Goal: Task Accomplishment & Management: Use online tool/utility

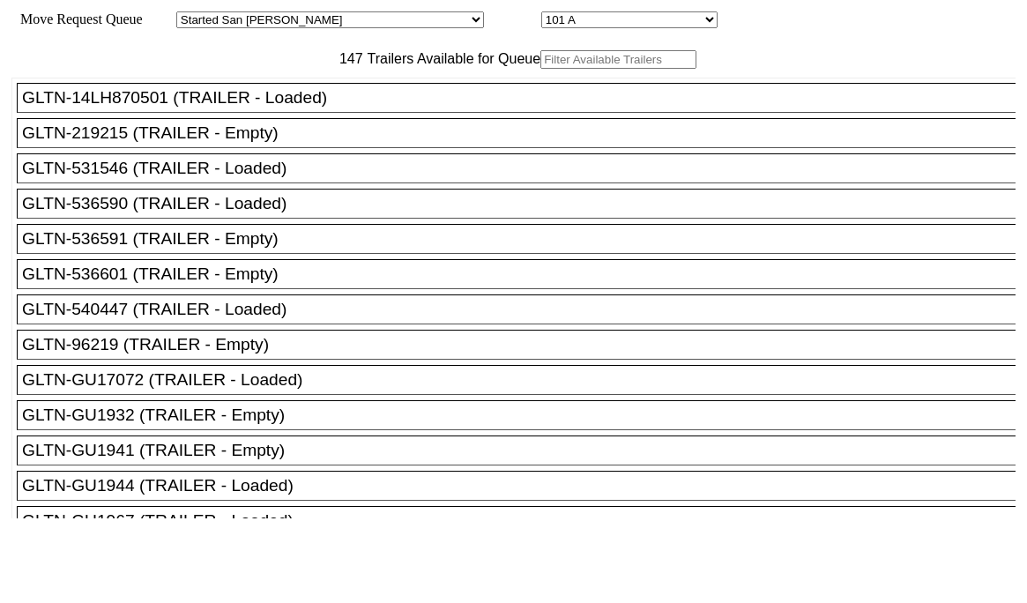
click at [540, 69] on input "text" at bounding box center [618, 59] width 156 height 19
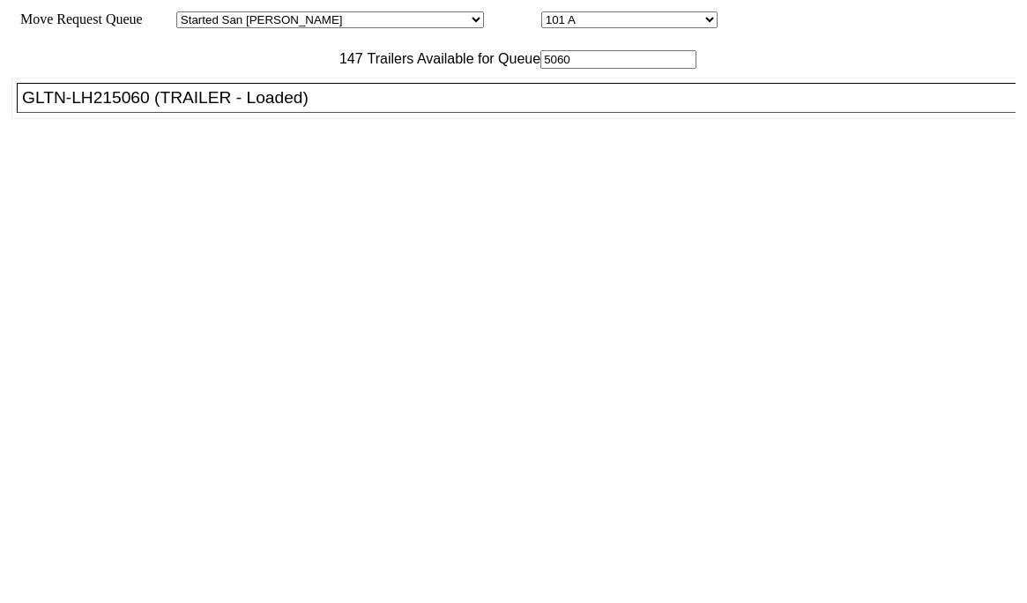
type input "5060"
click at [324, 108] on div "GLTN-LH215060 (TRAILER - Loaded)" at bounding box center [524, 97] width 1004 height 19
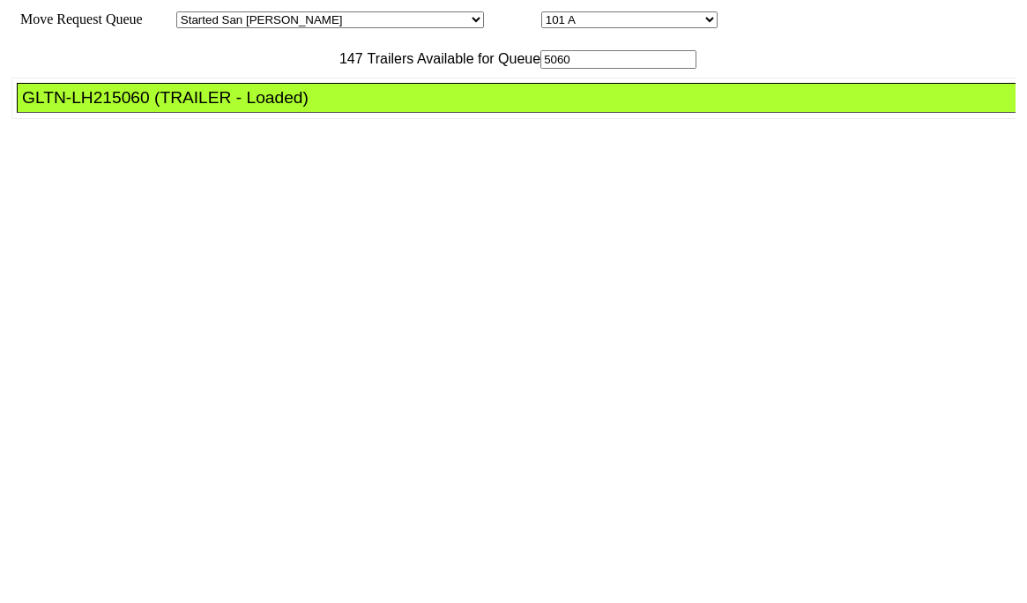
click at [541, 18] on select "101 A 102 A 103 A 104 A 105 A 106 A 107 A 108 A 109 A 101 102 103 104 105 106 1…" at bounding box center [629, 19] width 176 height 17
click at [299, 22] on select "Started San Pedro Lost San Pedro Appt San Pedro B4 West 100s Lot Parking B4 Shi…" at bounding box center [330, 19] width 308 height 17
select select "527"
click at [191, 14] on select "Started San Pedro Lost San Pedro Appt San Pedro B4 West 100s Lot Parking B4 Shi…" at bounding box center [330, 19] width 308 height 17
click at [541, 17] on select "74 75 76 77 78 79 80 81 82 83 84 85 86 87 88 89 90 91 92 93 94" at bounding box center [629, 19] width 176 height 17
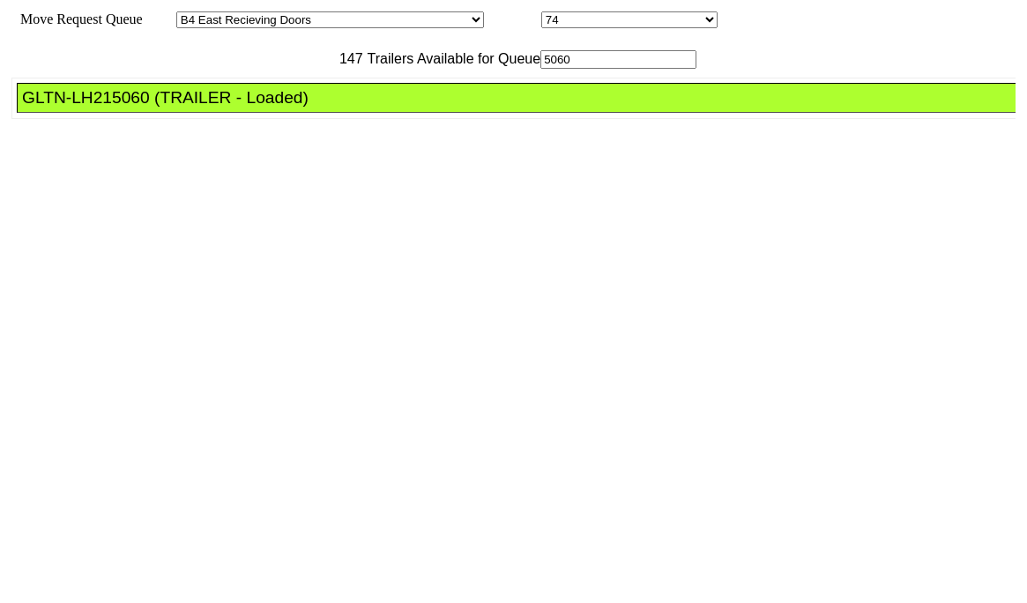
select select "8149"
click at [541, 14] on select "74 75 76 77 78 79 80 81 82 83 84 85 86 87 88 89 90 91 92 93 94" at bounding box center [629, 19] width 176 height 17
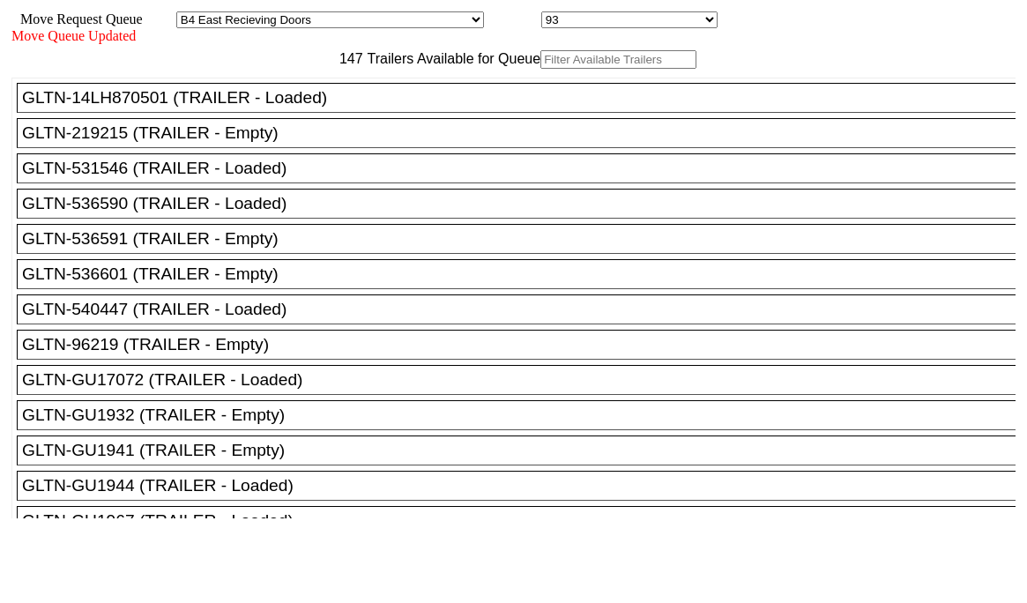
click at [540, 69] on input "text" at bounding box center [618, 59] width 156 height 19
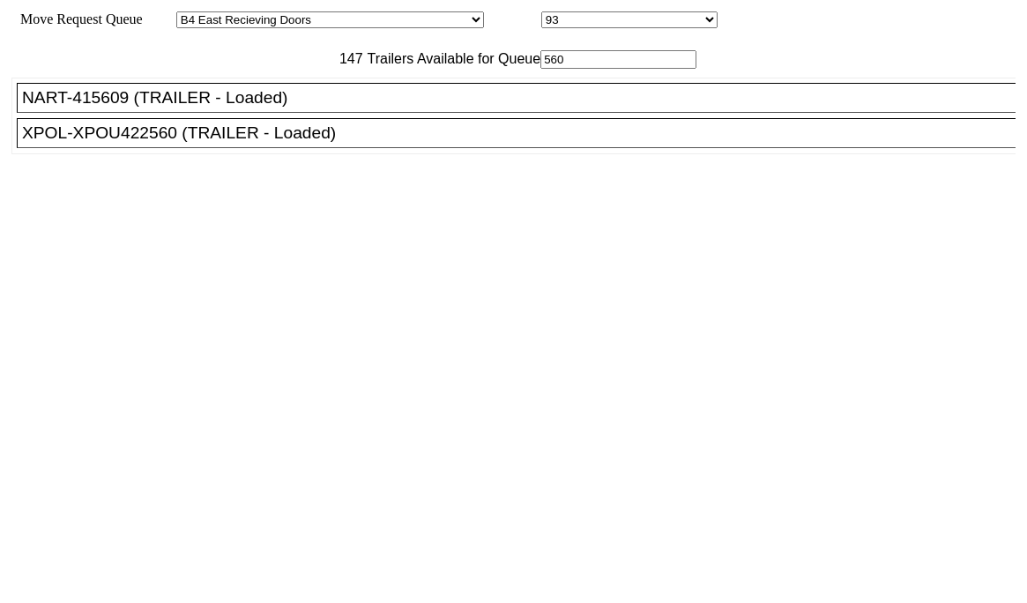
click at [540, 69] on input "560" at bounding box center [618, 59] width 156 height 19
drag, startPoint x: 282, startPoint y: 90, endPoint x: 200, endPoint y: 86, distance: 82.0
click at [200, 69] on div "147 Trailers Available for Queue 560" at bounding box center [513, 59] width 1004 height 19
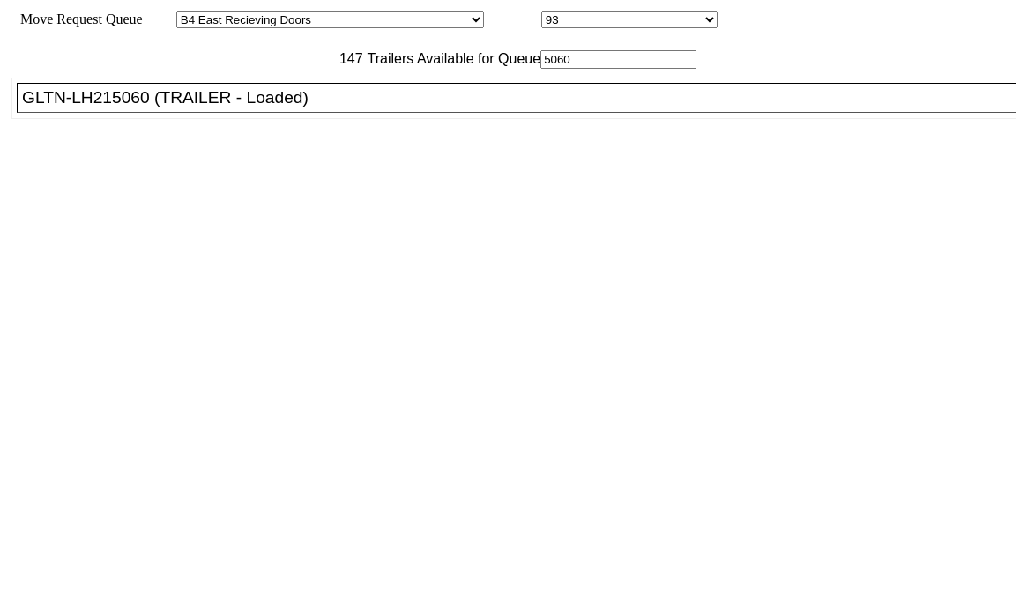
type input "5060"
click at [267, 113] on li "GLTN-LH215060 (TRAILER - Loaded)" at bounding box center [524, 98] width 1014 height 30
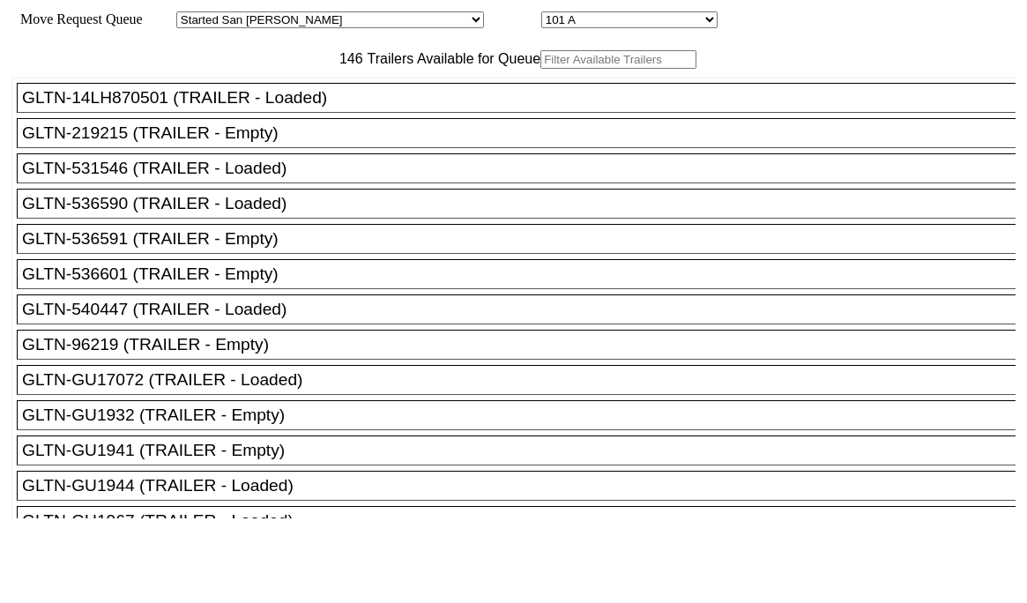
click at [540, 69] on input "text" at bounding box center [618, 59] width 156 height 19
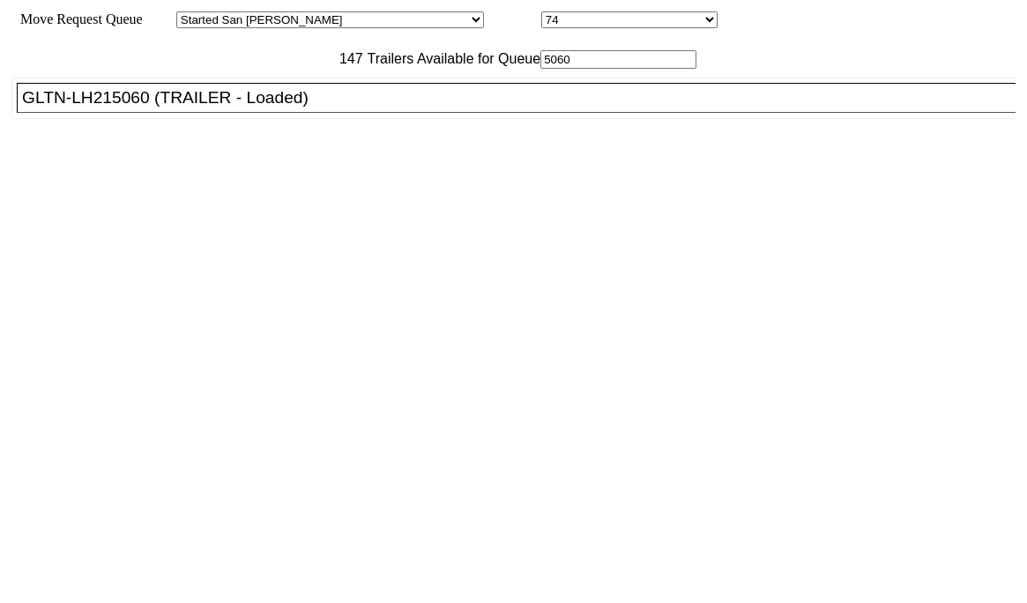
type input "5060"
click at [295, 108] on div "GLTN-LH215060 (TRAILER - Loaded)" at bounding box center [524, 97] width 1004 height 19
